Goal: Task Accomplishment & Management: Complete application form

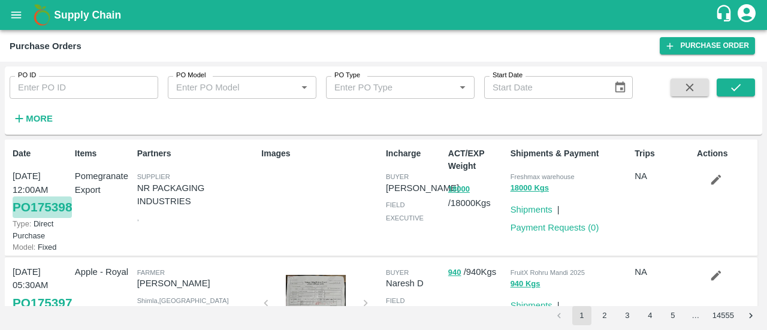
click at [34, 215] on link "PO 175398" at bounding box center [42, 208] width 59 height 22
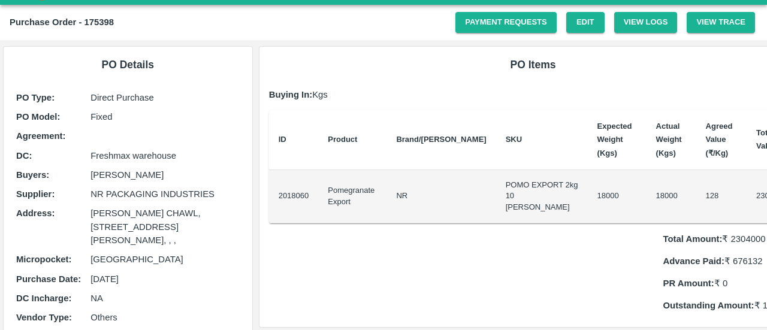
scroll to position [11, 0]
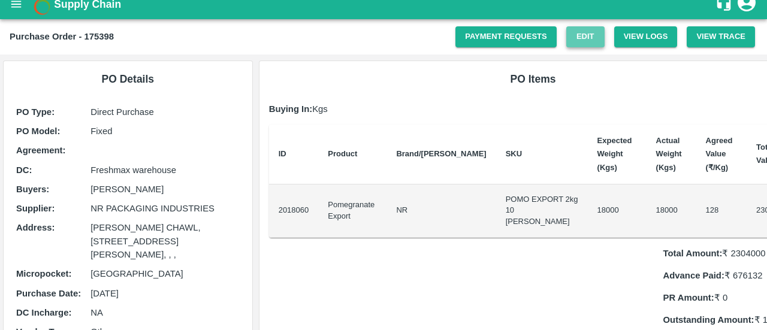
click at [589, 31] on link "Edit" at bounding box center [585, 36] width 38 height 21
click at [485, 40] on link "Payment Requests" at bounding box center [505, 36] width 101 height 21
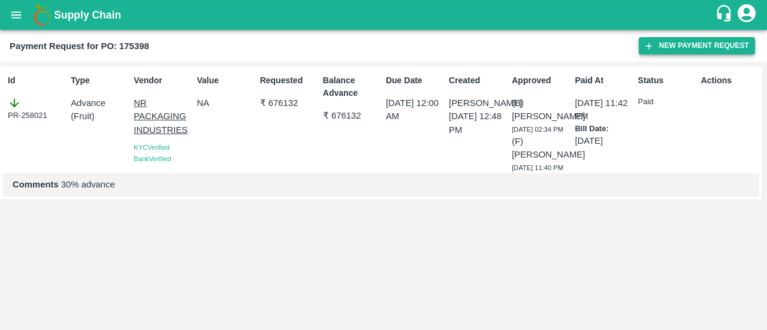
click at [688, 47] on button "New Payment Request" at bounding box center [697, 45] width 116 height 17
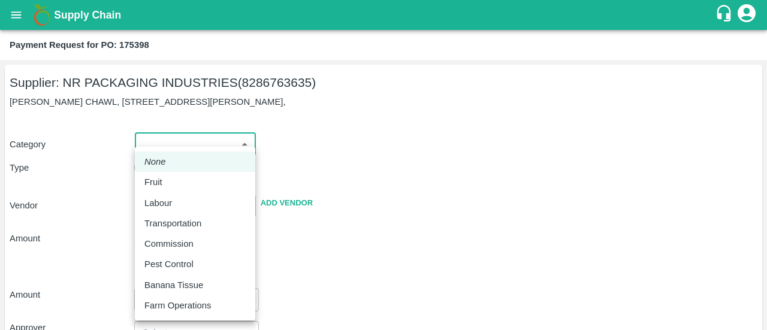
click at [182, 142] on body "Supply Chain Payment Request for PO: 175398 Supplier: NR PACKAGING INDUSTRIES (…" at bounding box center [383, 165] width 767 height 330
click at [164, 180] on div "Fruit" at bounding box center [156, 182] width 24 height 13
type input "1"
type input "NR PACKAGING INDUSTRIES - 8286763635(Supplier)"
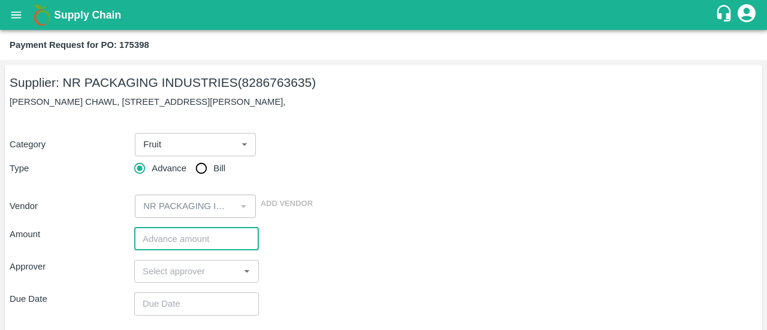
click at [165, 239] on input "number" at bounding box center [196, 239] width 125 height 23
paste input "934410.08"
type input "934410.08"
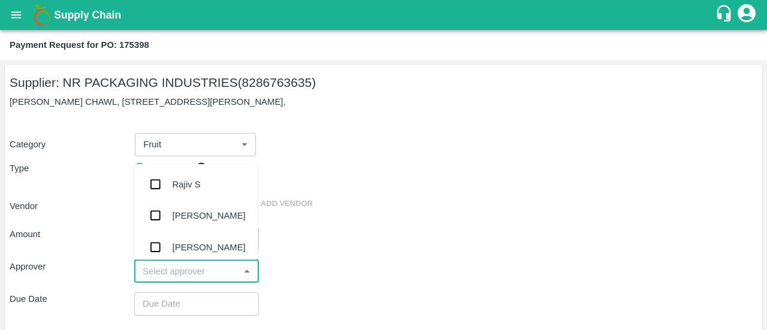
click at [174, 276] on input "input" at bounding box center [187, 272] width 98 height 16
type input "ayu"
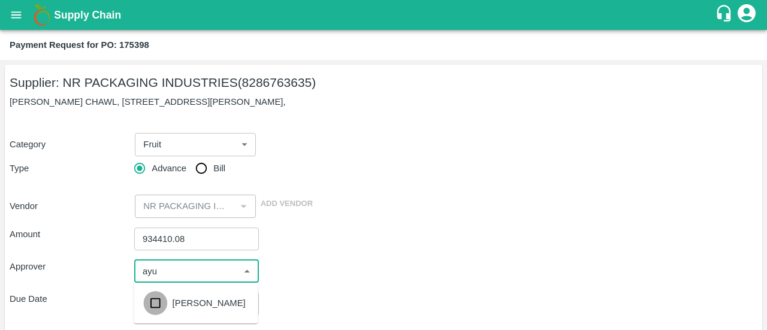
click at [164, 300] on input "checkbox" at bounding box center [155, 303] width 24 height 24
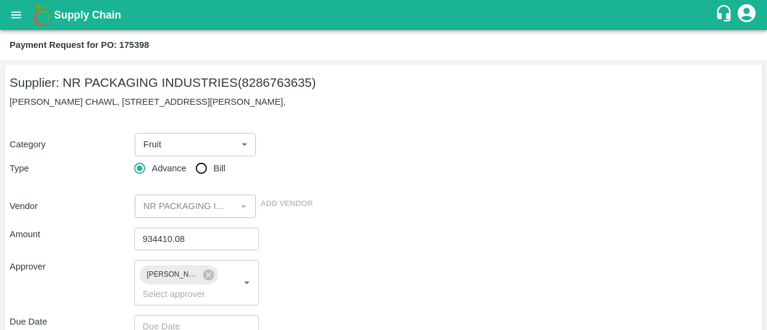
click at [387, 270] on div "Approver [PERSON_NAME] ​" at bounding box center [384, 283] width 748 height 46
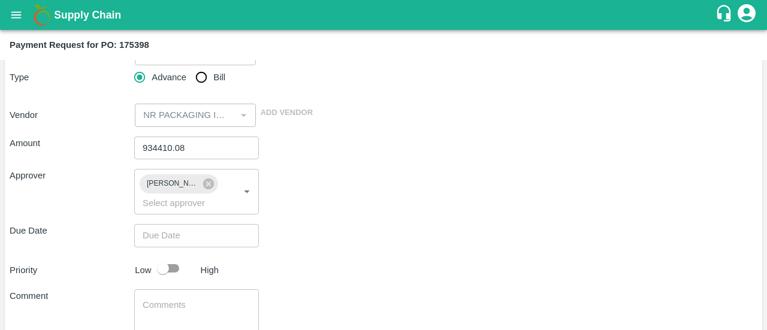
scroll to position [98, 0]
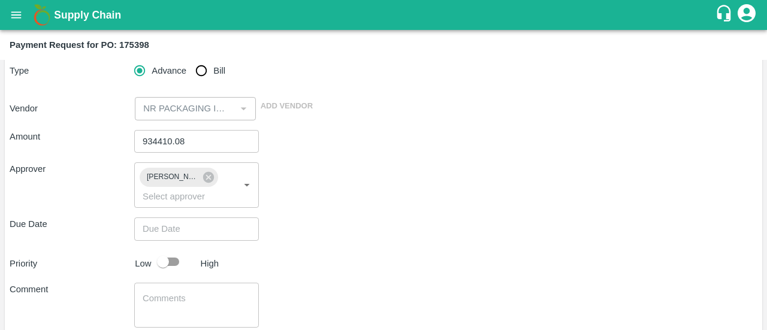
type input "DD/MM/YYYY hh:mm aa"
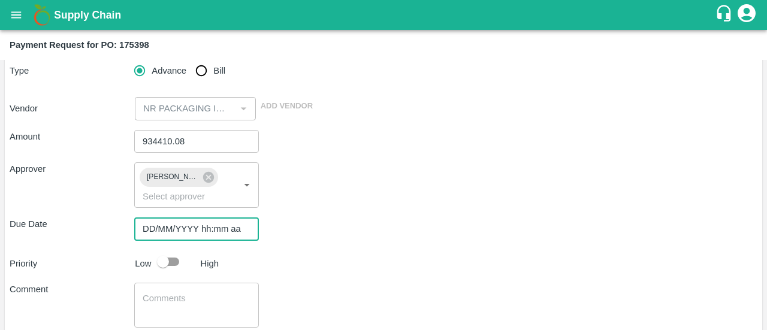
click at [218, 237] on input "DD/MM/YYYY hh:mm aa" at bounding box center [192, 229] width 116 height 23
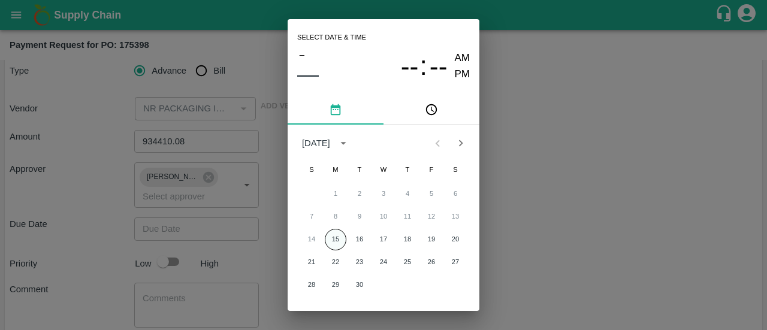
click at [339, 237] on button "15" at bounding box center [336, 240] width 22 height 22
type input "[DATE] 12:00 AM"
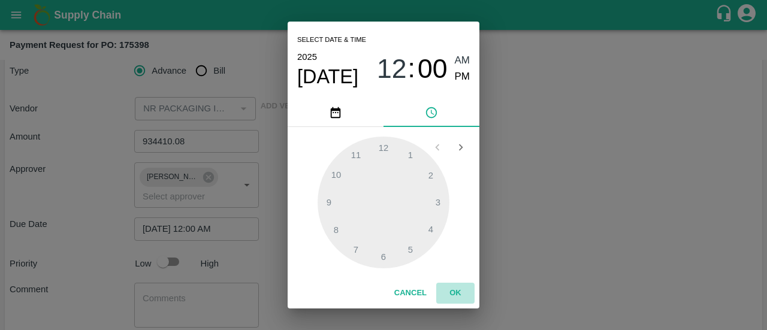
click at [446, 288] on button "OK" at bounding box center [455, 293] width 38 height 21
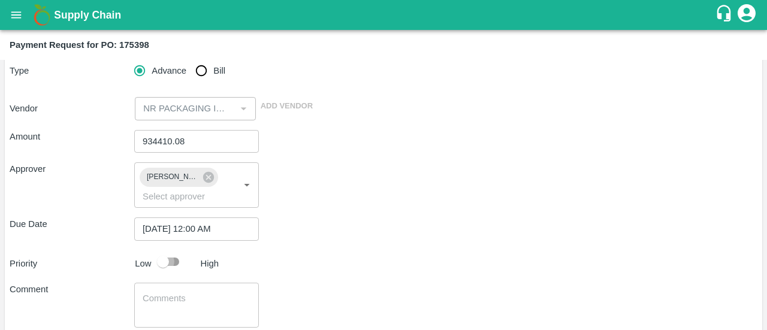
click at [182, 260] on input "checkbox" at bounding box center [163, 262] width 68 height 23
checkbox input "true"
click at [151, 291] on div "x ​" at bounding box center [196, 305] width 125 height 45
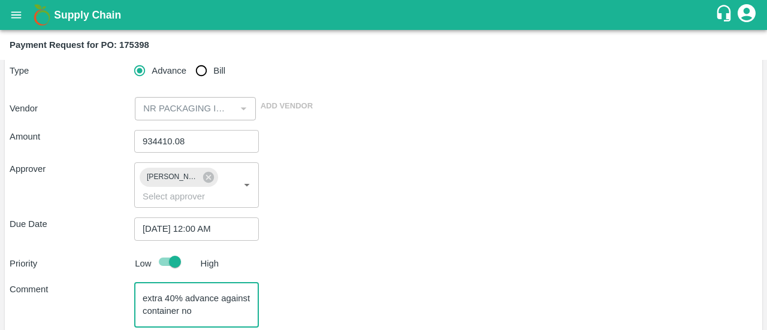
paste textarea "FBIU5327988"
type textarea "extra 40% advance against container no FBIU5327988"
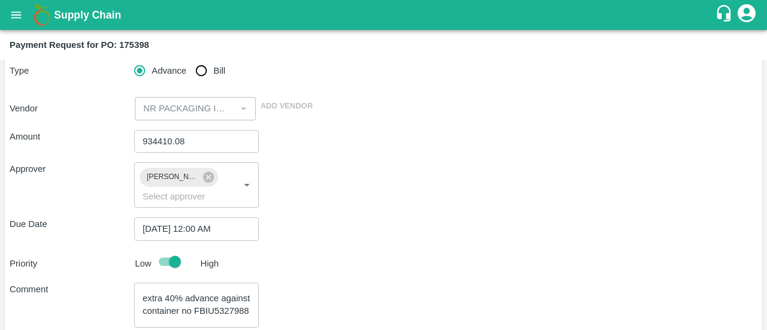
click at [418, 214] on div "Amount 934410.08 ​ Approver [PERSON_NAME] ​ Due Date [DATE] 12:00 AM ​ Priority…" at bounding box center [384, 254] width 748 height 268
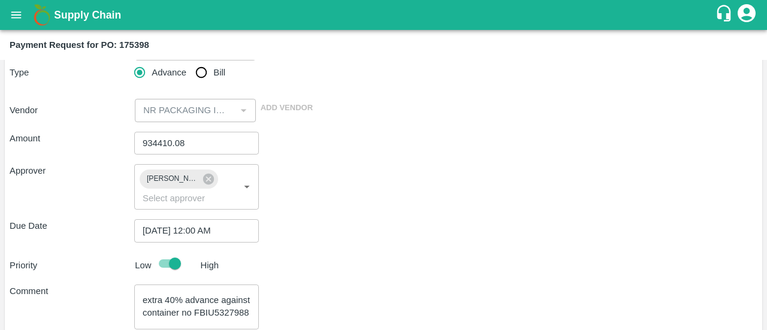
scroll to position [170, 0]
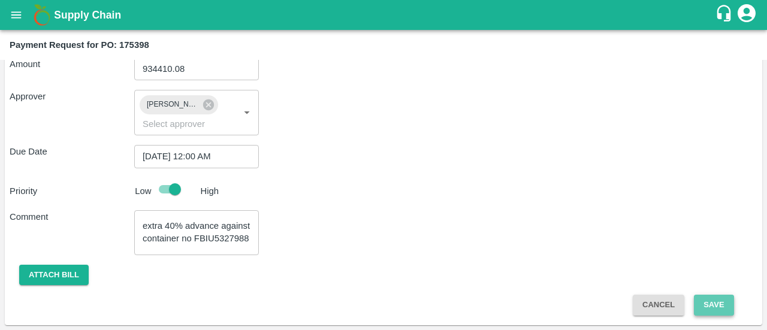
click at [710, 301] on button "Save" at bounding box center [714, 305] width 40 height 21
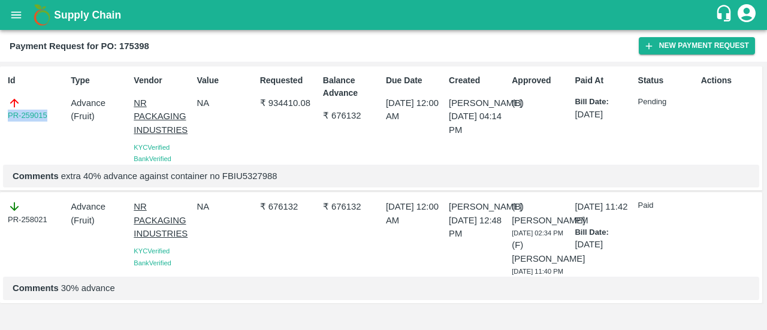
drag, startPoint x: 53, startPoint y: 119, endPoint x: 0, endPoint y: 111, distance: 53.4
click at [0, 111] on div "Id PR-259015 Type Advance ( Fruit ) Vendor NR PACKAGING INDUSTRIES KYC Verified…" at bounding box center [381, 129] width 762 height 125
copy link "PR-259015"
